Goal: Task Accomplishment & Management: Complete application form

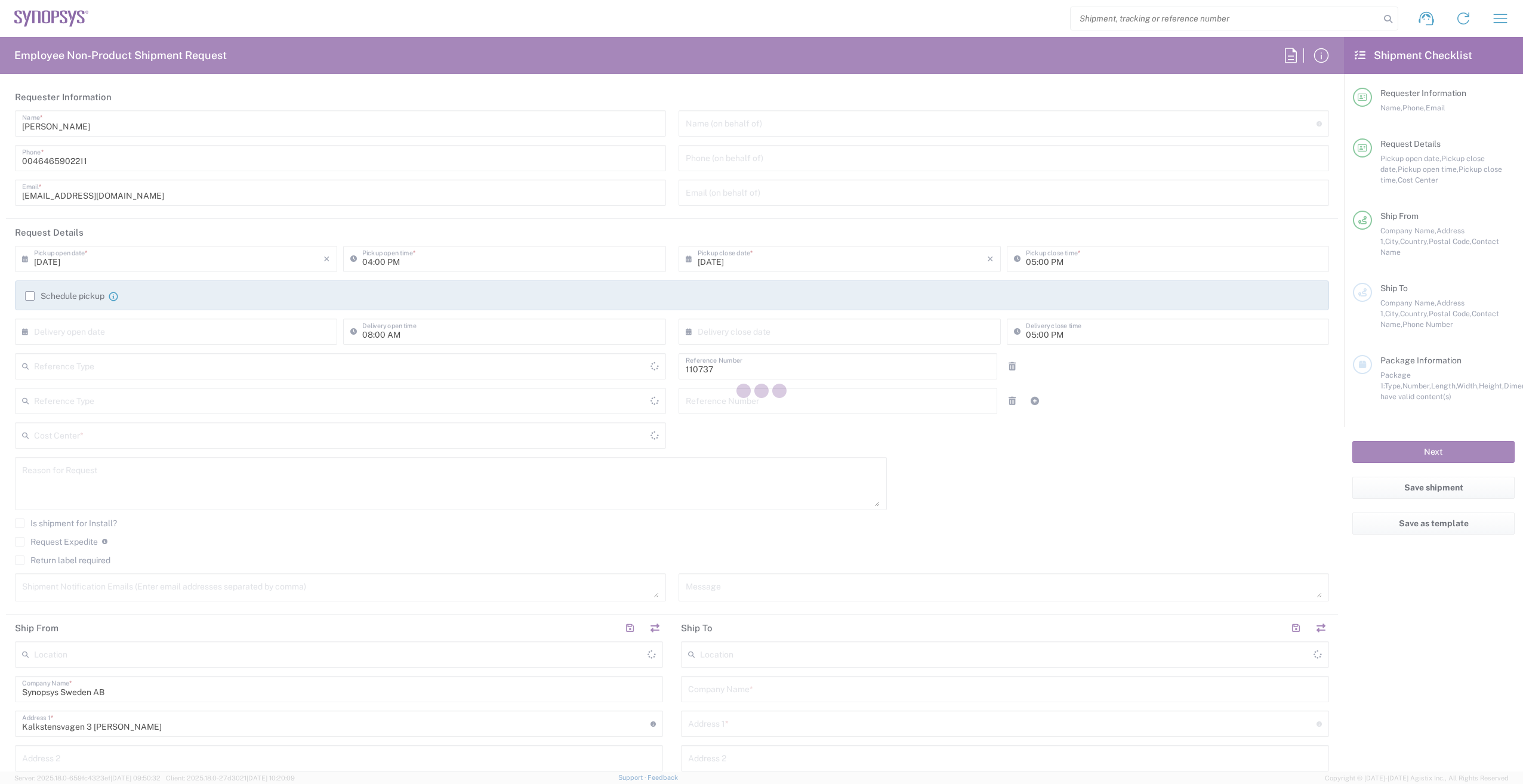
type input "Department"
type input "Delivered at Place"
type input "[GEOGRAPHIC_DATA]"
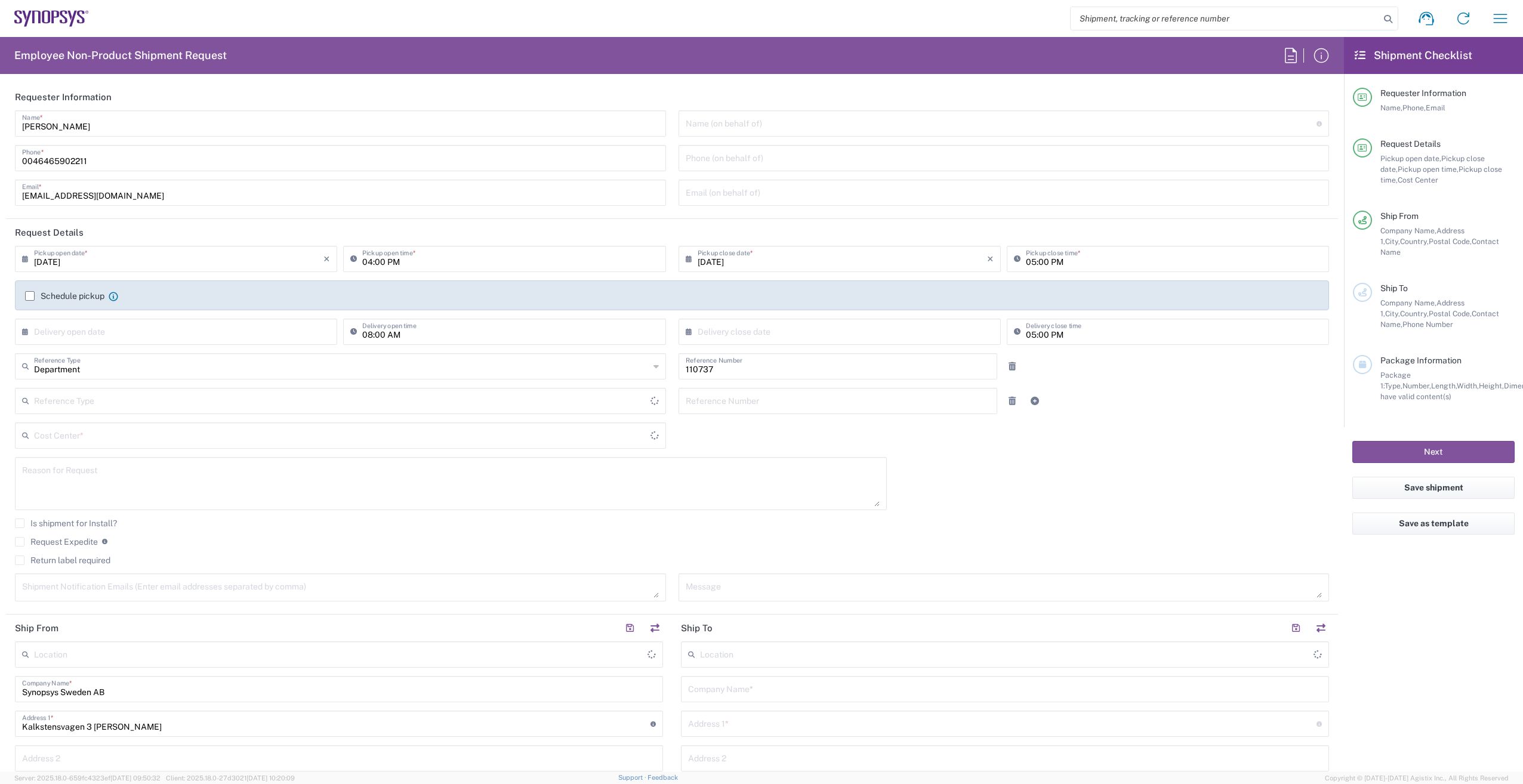
type input "SE80, CIO, IT, Synpl 110737"
type input "[GEOGRAPHIC_DATA]"
type input "[PERSON_NAME] SE80"
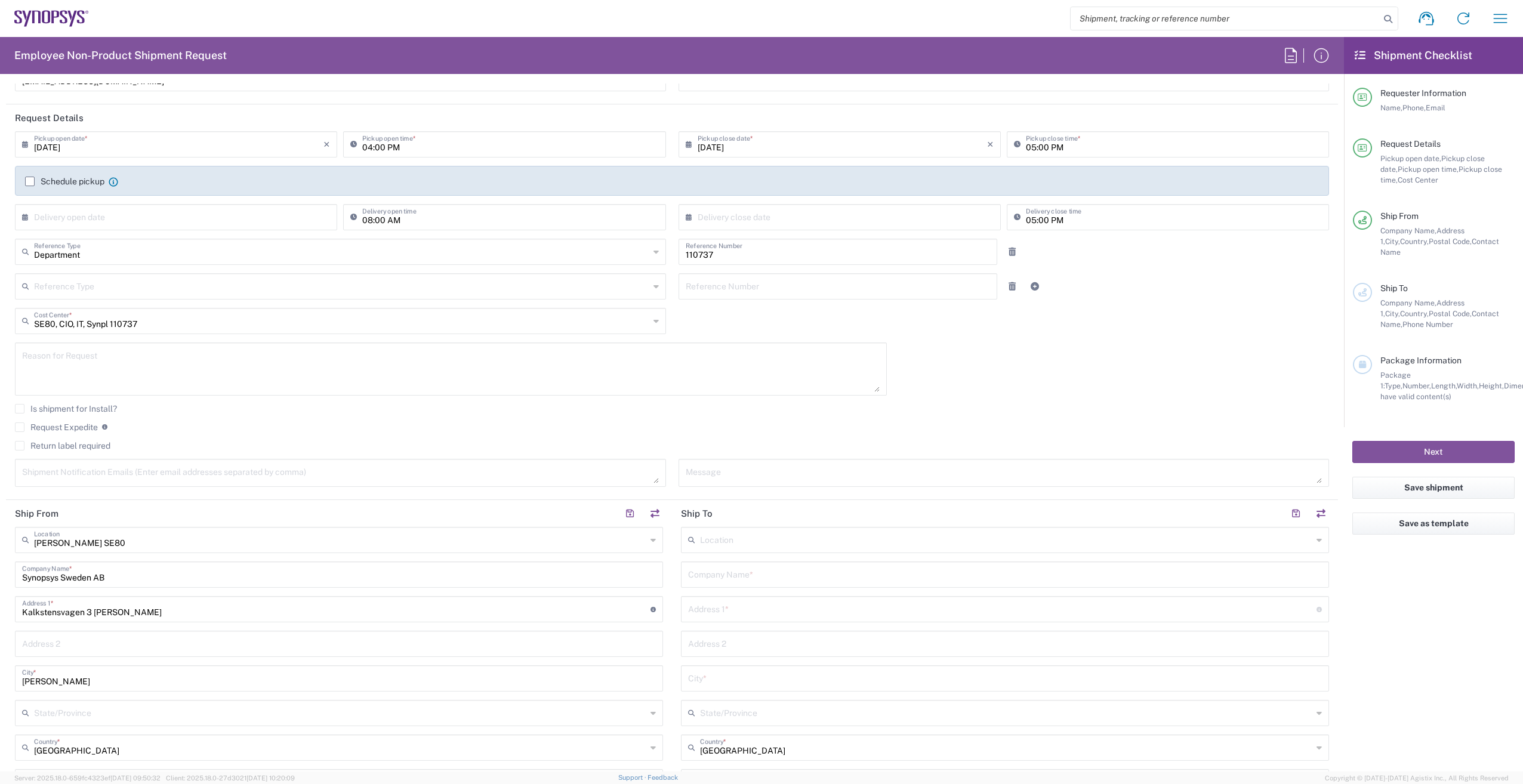
scroll to position [119, 0]
click at [857, 544] on input "text" at bounding box center [1007, 534] width 612 height 21
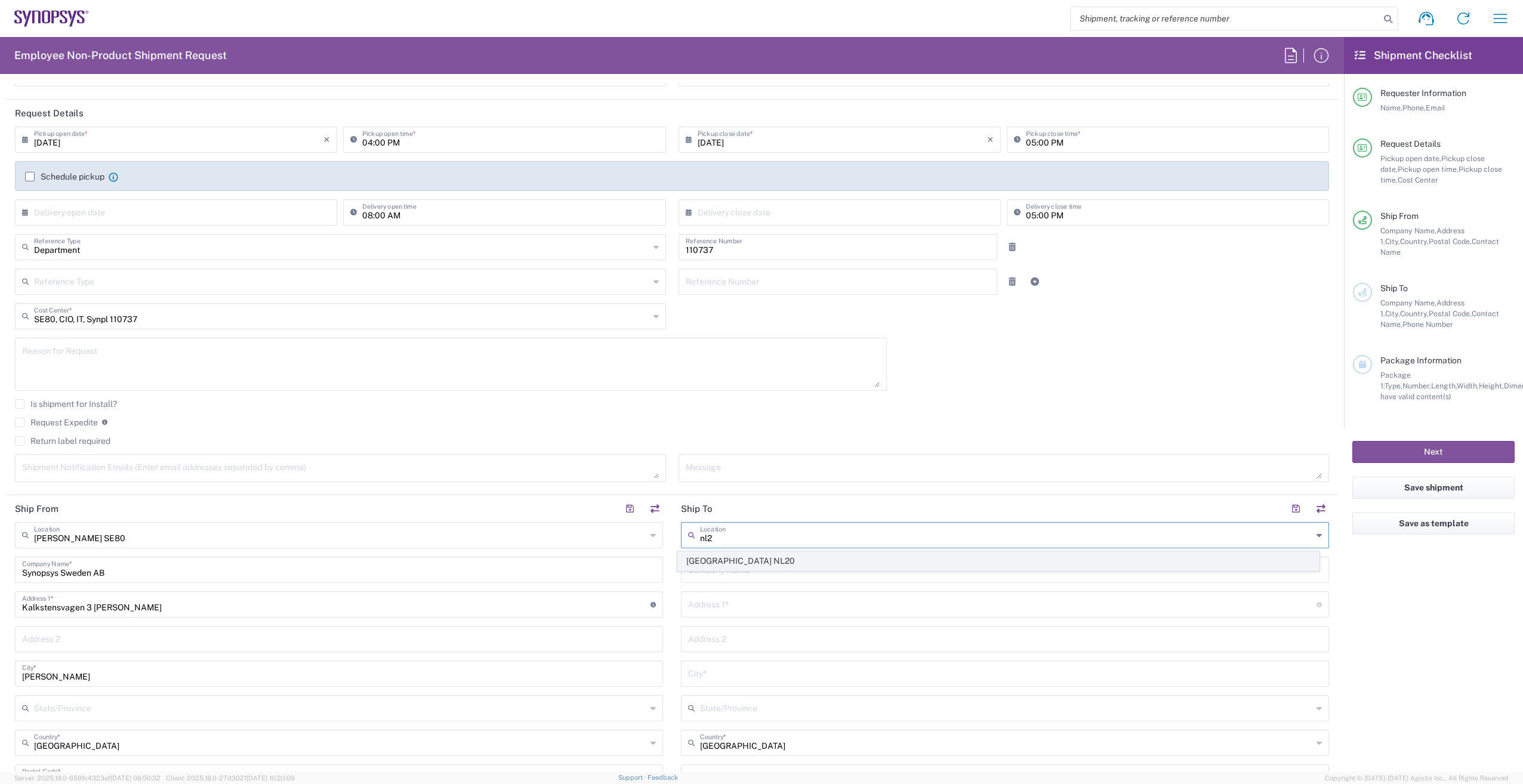
click at [856, 566] on span "[GEOGRAPHIC_DATA] NL20" at bounding box center [998, 561] width 642 height 19
type input "[GEOGRAPHIC_DATA] NL20"
type input "Synopsys Netherlands B.V."
type input "[GEOGRAPHIC_DATA] 41 [GEOGRAPHIC_DATA]"
type input "Edindhoven"
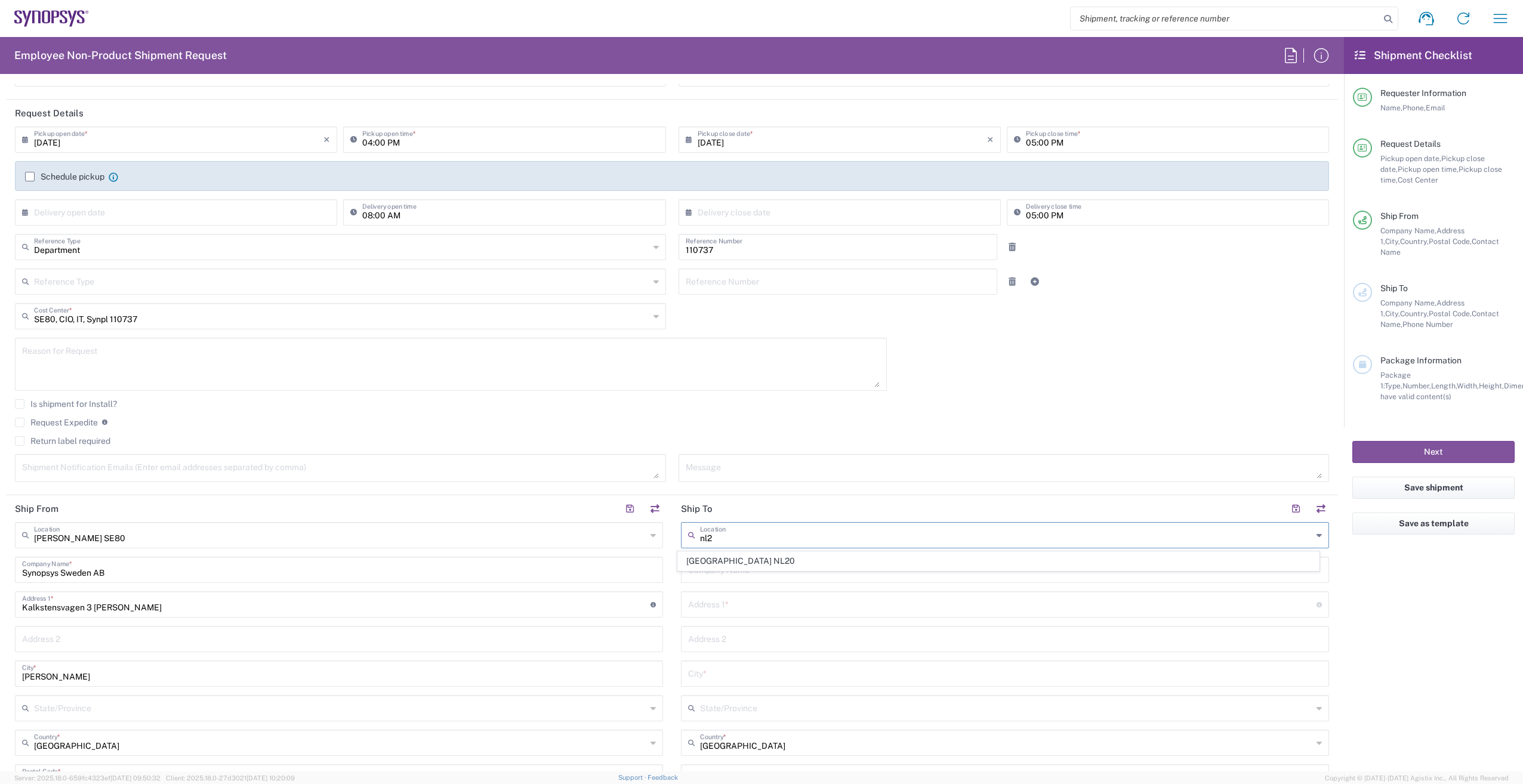
type input "[GEOGRAPHIC_DATA]"
type input "5656 AE"
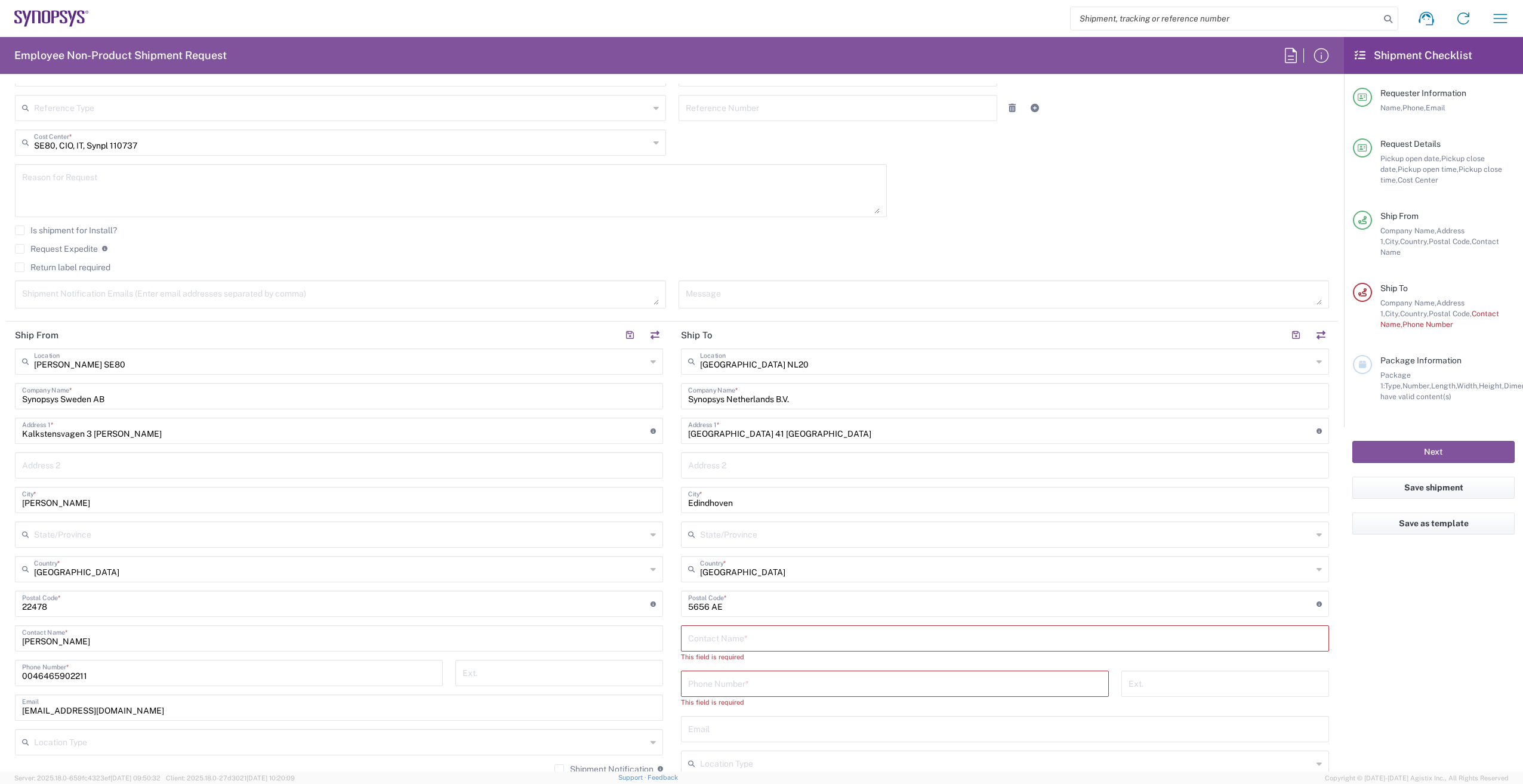
scroll to position [418, 0]
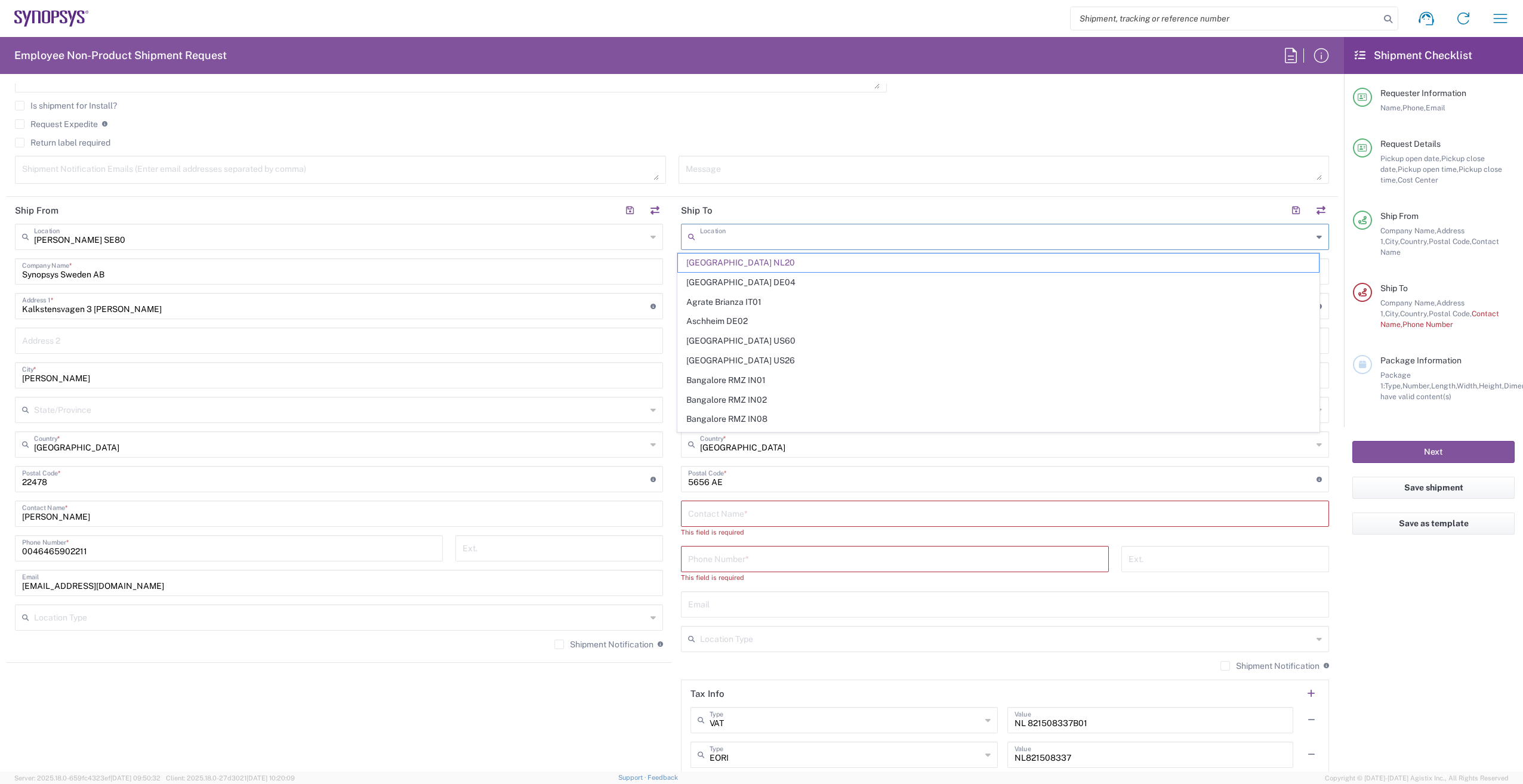
click at [826, 238] on input "text" at bounding box center [1007, 236] width 612 height 21
